Goal: Find specific page/section: Find specific page/section

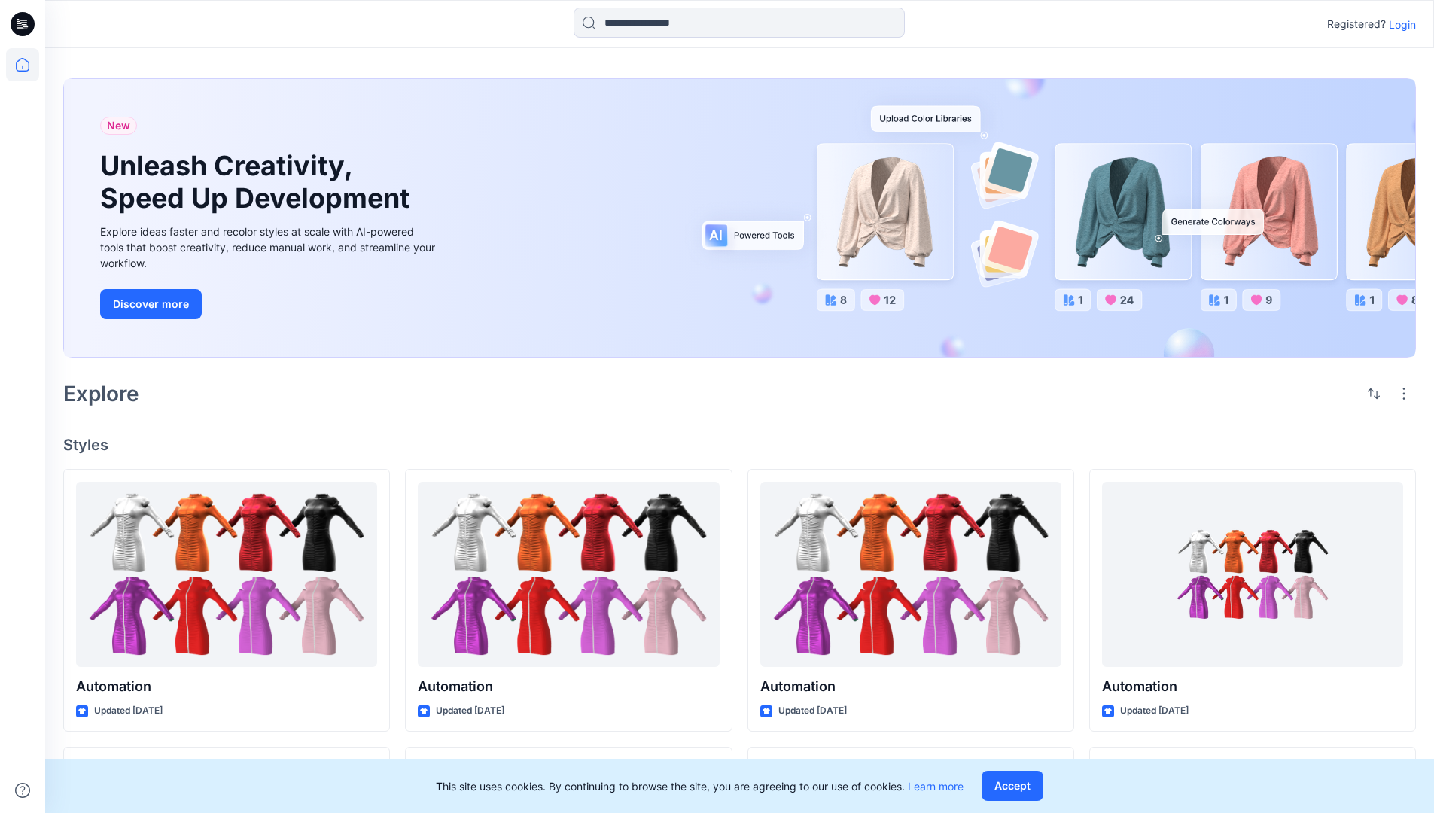
click at [1398, 24] on p "Login" at bounding box center [1402, 25] width 27 height 16
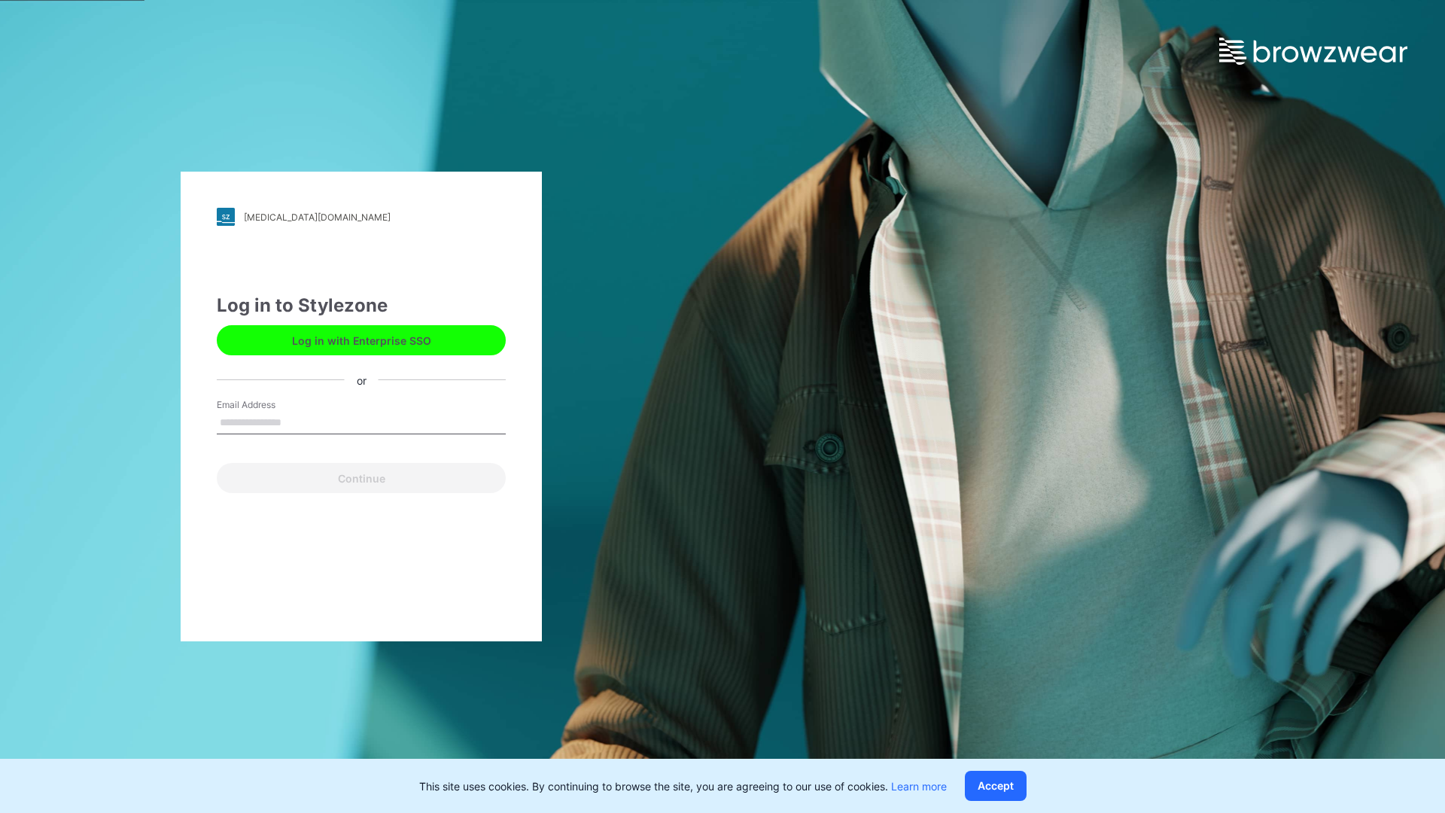
click at [297, 421] on input "Email Address" at bounding box center [361, 423] width 289 height 23
type input "**********"
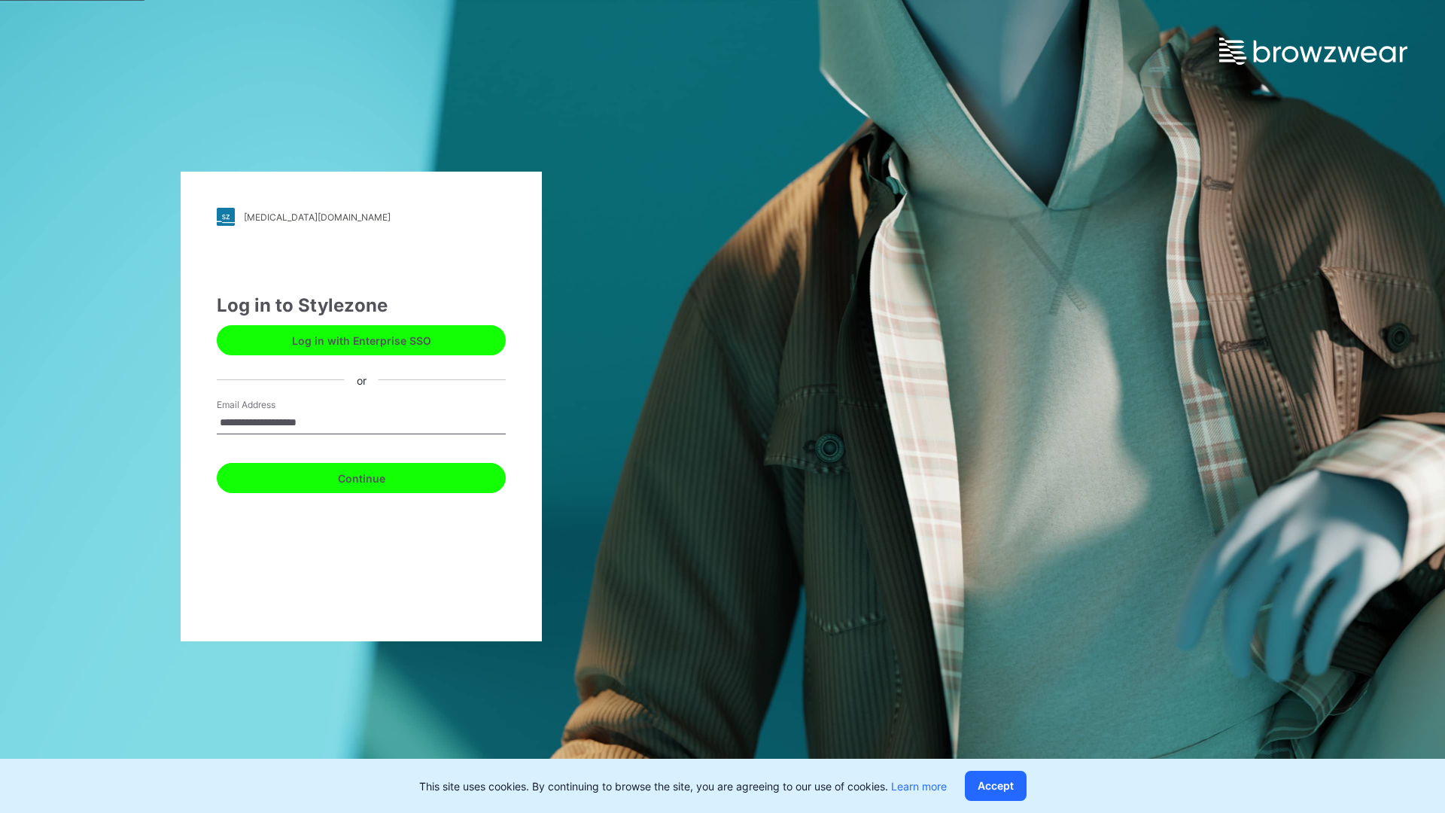
click at [378, 476] on button "Continue" at bounding box center [361, 478] width 289 height 30
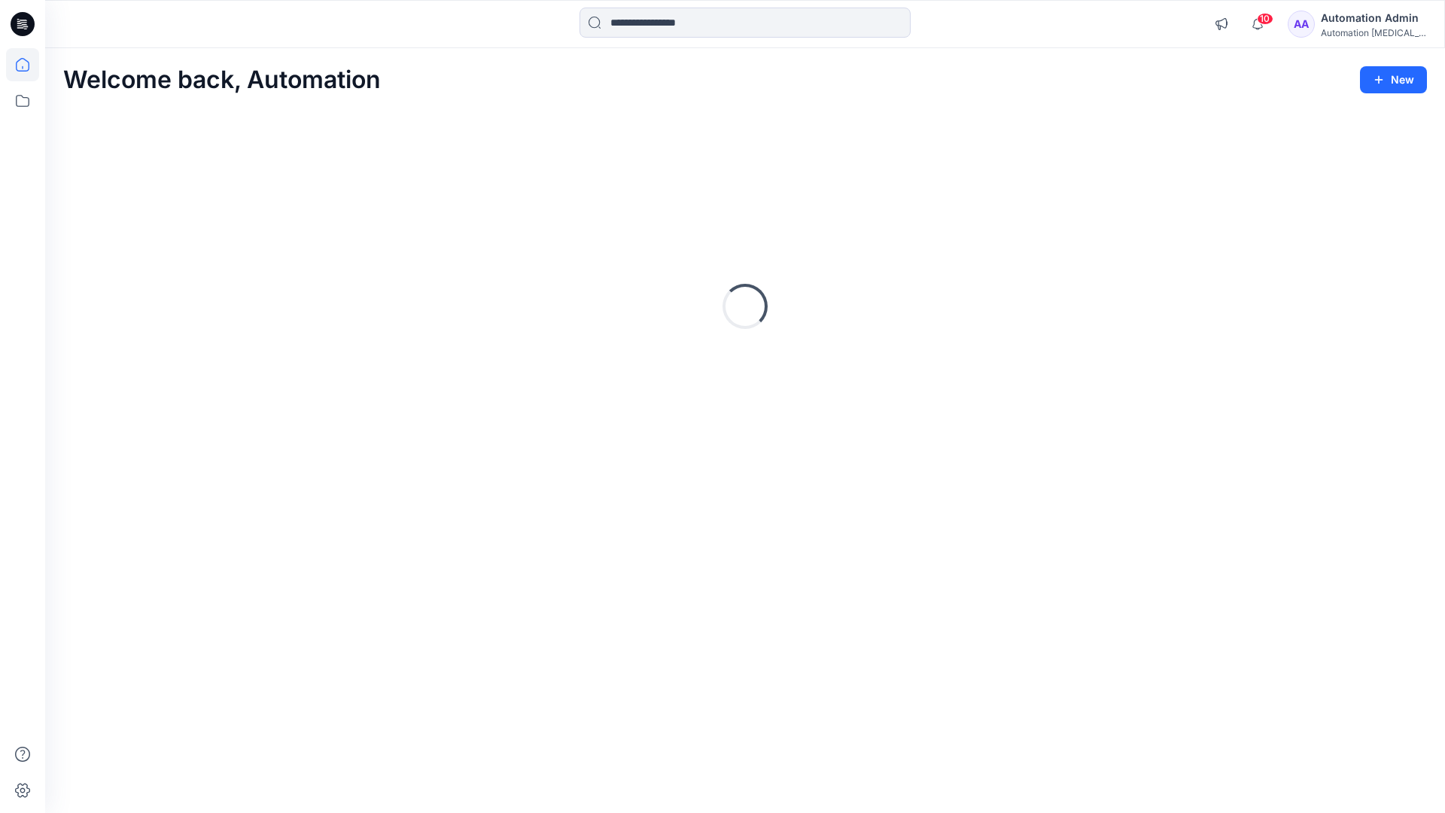
click at [29, 65] on icon at bounding box center [23, 65] width 14 height 14
click at [25, 101] on icon at bounding box center [22, 100] width 33 height 33
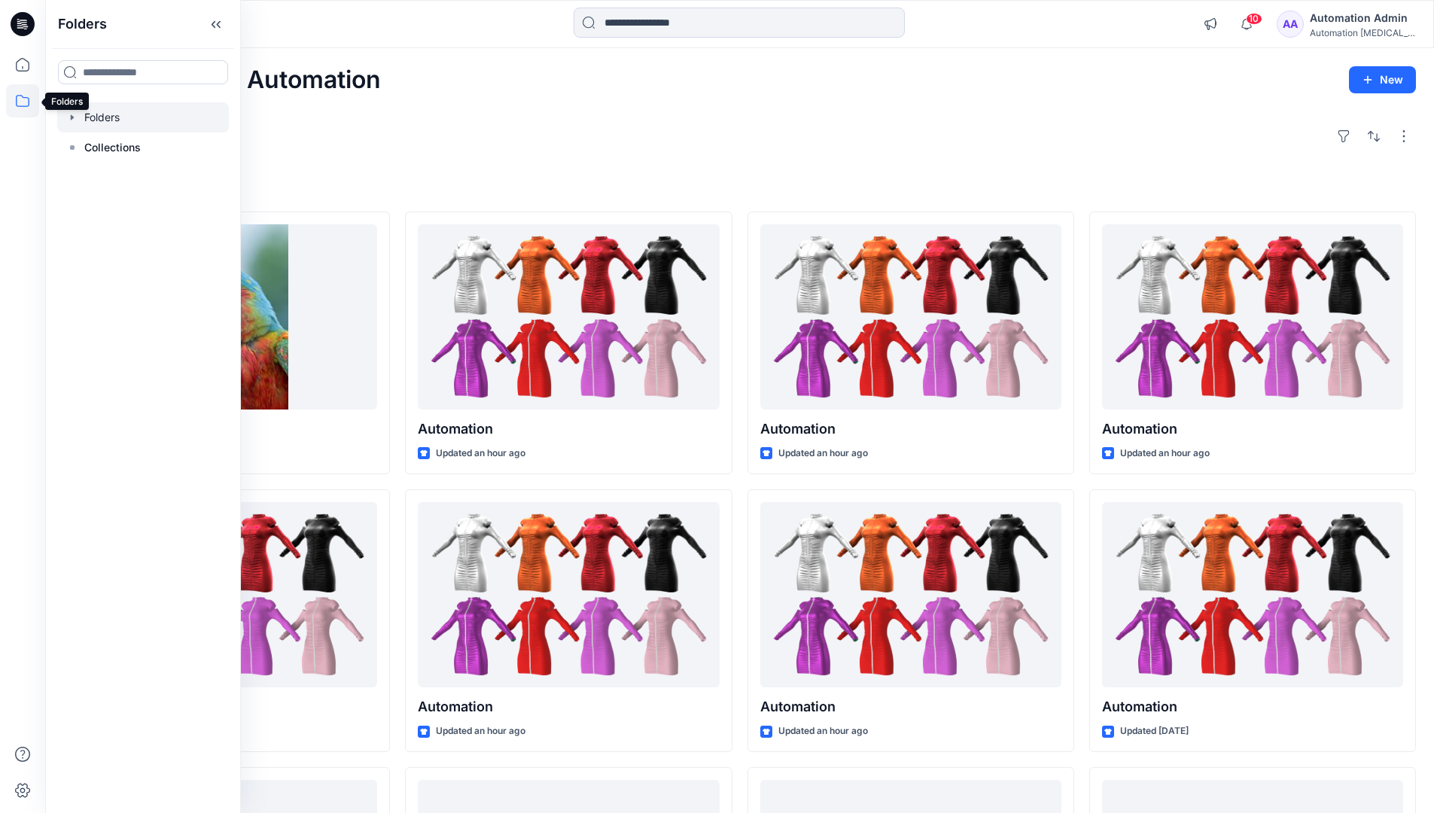
click at [161, 118] on div at bounding box center [143, 117] width 172 height 30
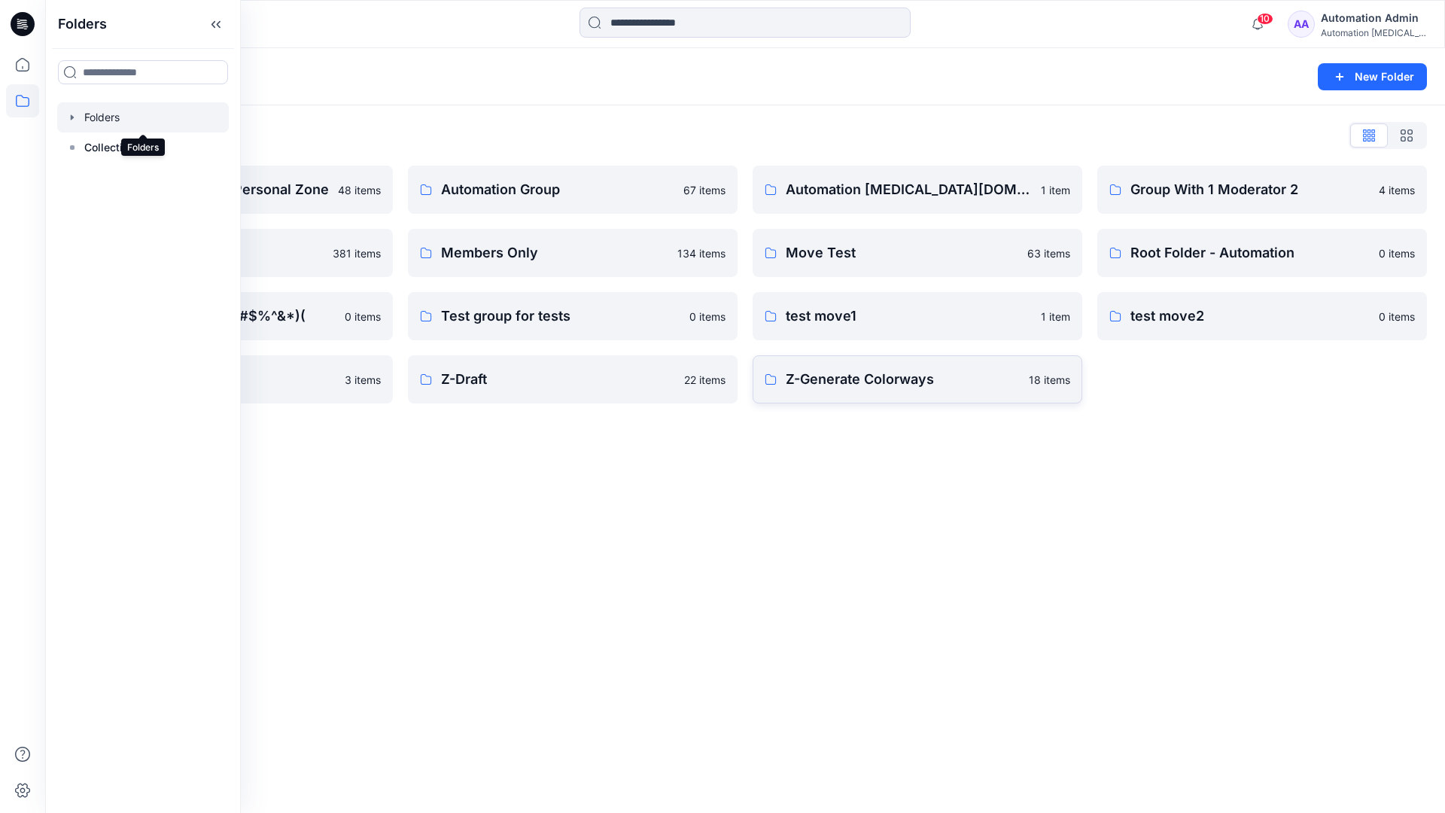
click at [865, 385] on p "Z-Generate Colorways" at bounding box center [903, 379] width 234 height 21
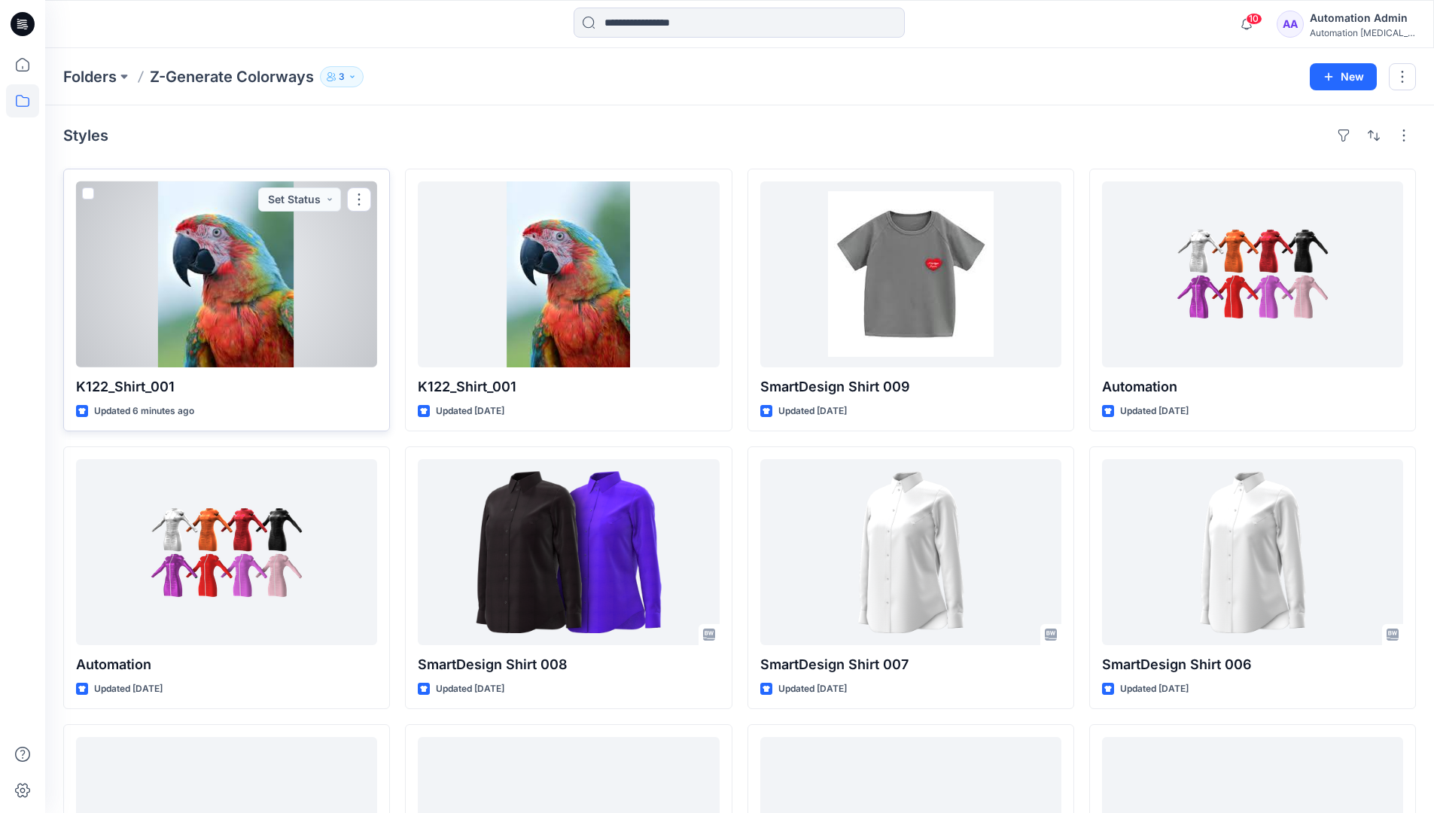
click at [87, 193] on span at bounding box center [88, 193] width 12 height 12
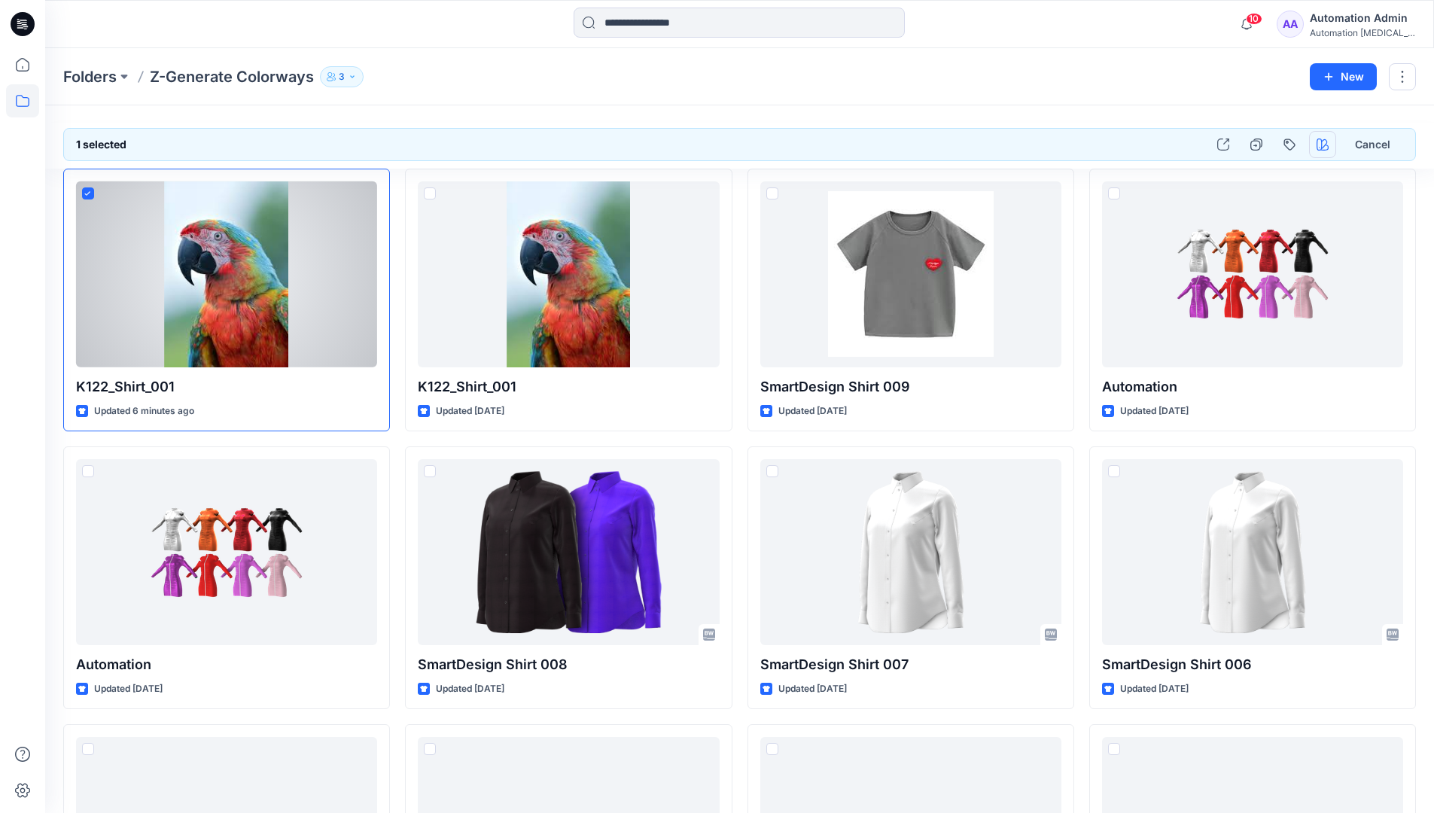
click at [1319, 138] on icon "button" at bounding box center [1322, 144] width 12 height 12
